Goal: Check status

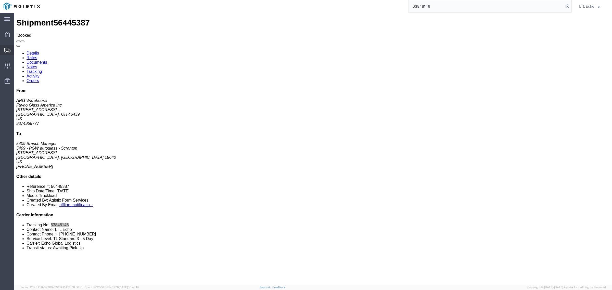
click at [7, 51] on icon at bounding box center [7, 50] width 6 height 5
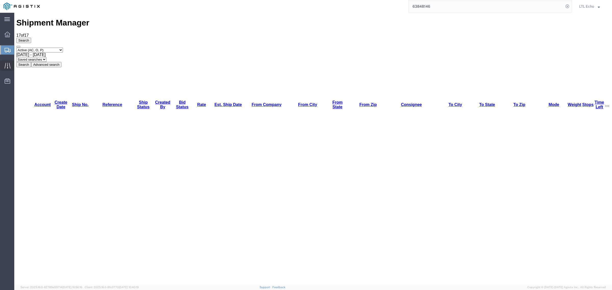
click at [3, 67] on div at bounding box center [7, 65] width 14 height 10
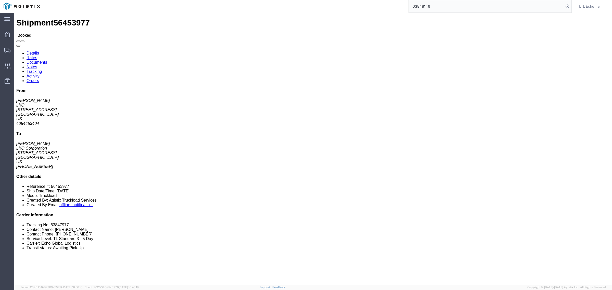
drag, startPoint x: 15, startPoint y: 49, endPoint x: 165, endPoint y: 124, distance: 167.3
click p "Total shipment is made up of 24 packages containing 24 pieces weighing 36,000.0…"
click link "Documents"
